Goal: Task Accomplishment & Management: Use online tool/utility

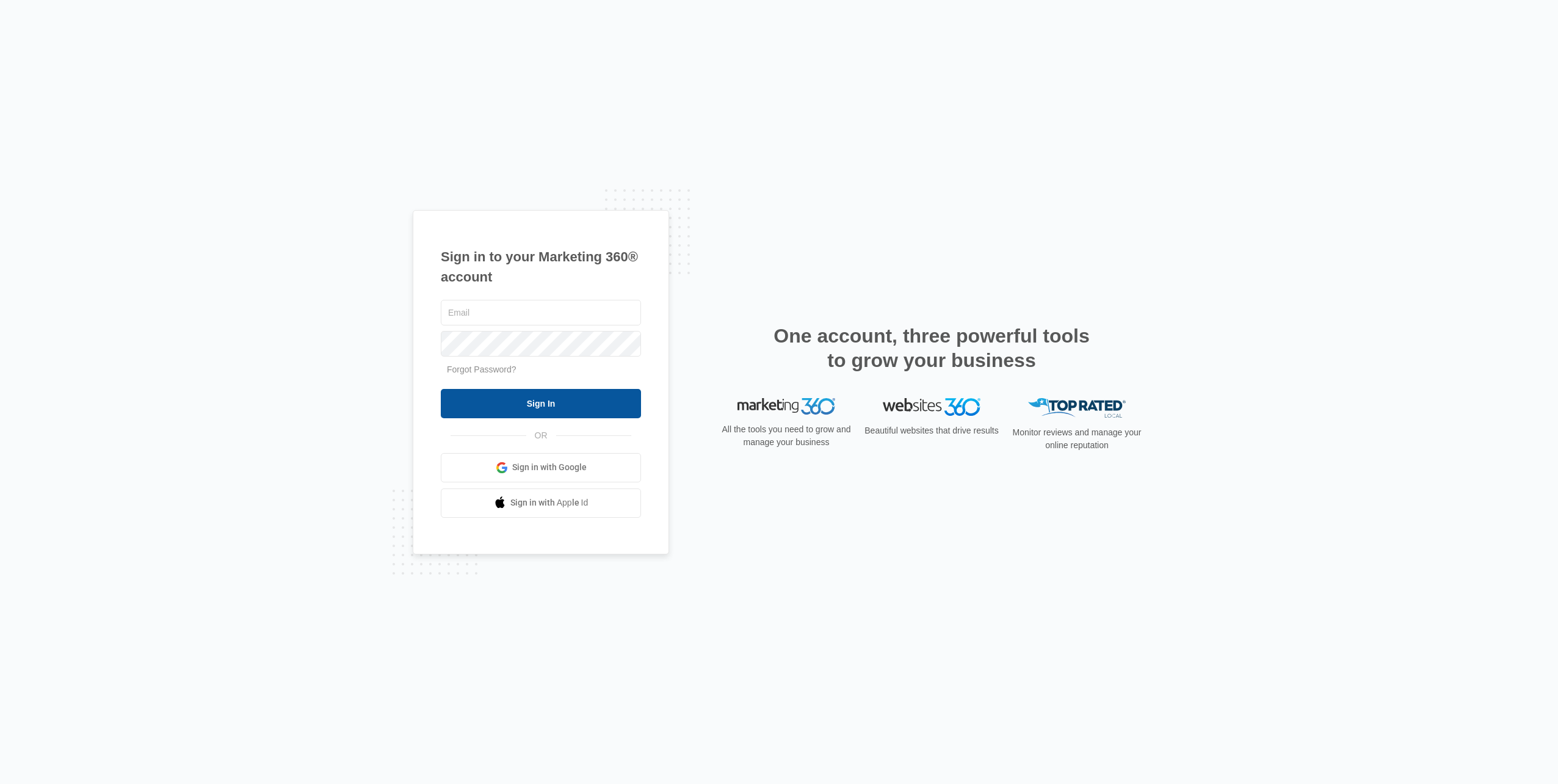
type input "[EMAIL_ADDRESS][DOMAIN_NAME]"
click at [535, 408] on input "Sign In" at bounding box center [541, 403] width 200 height 29
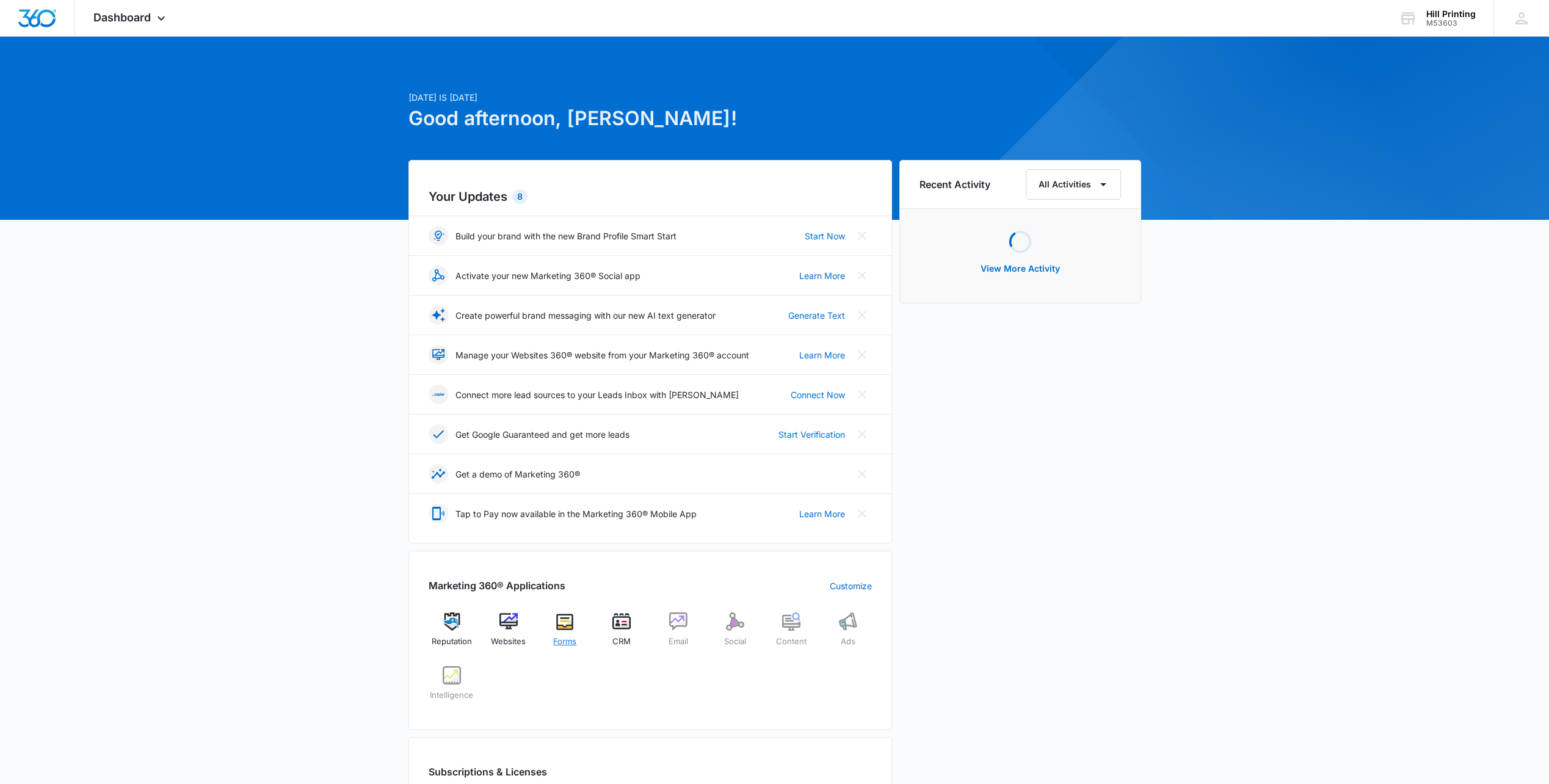
click at [553, 623] on div "Forms" at bounding box center [565, 634] width 47 height 44
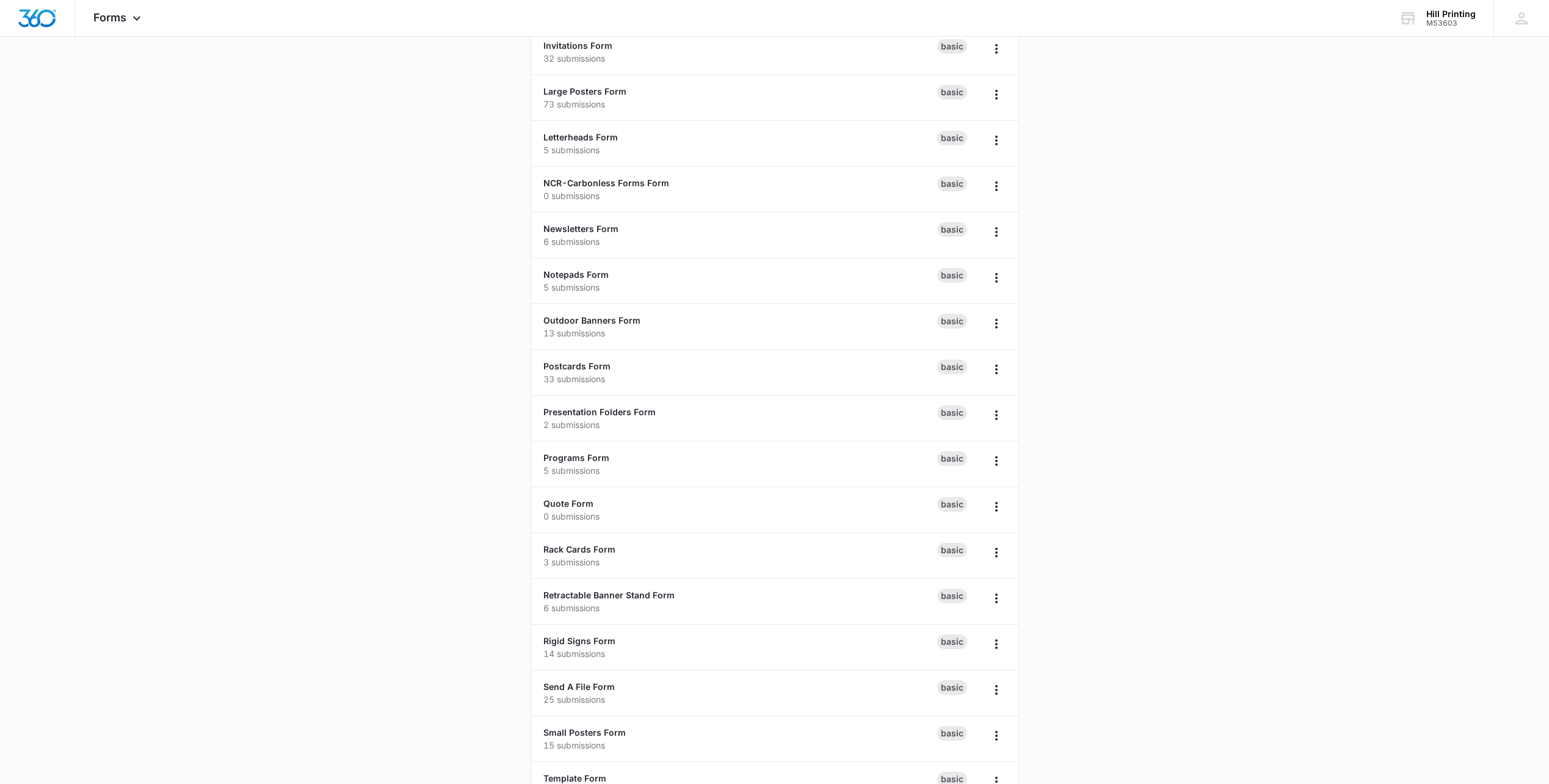
scroll to position [712, 0]
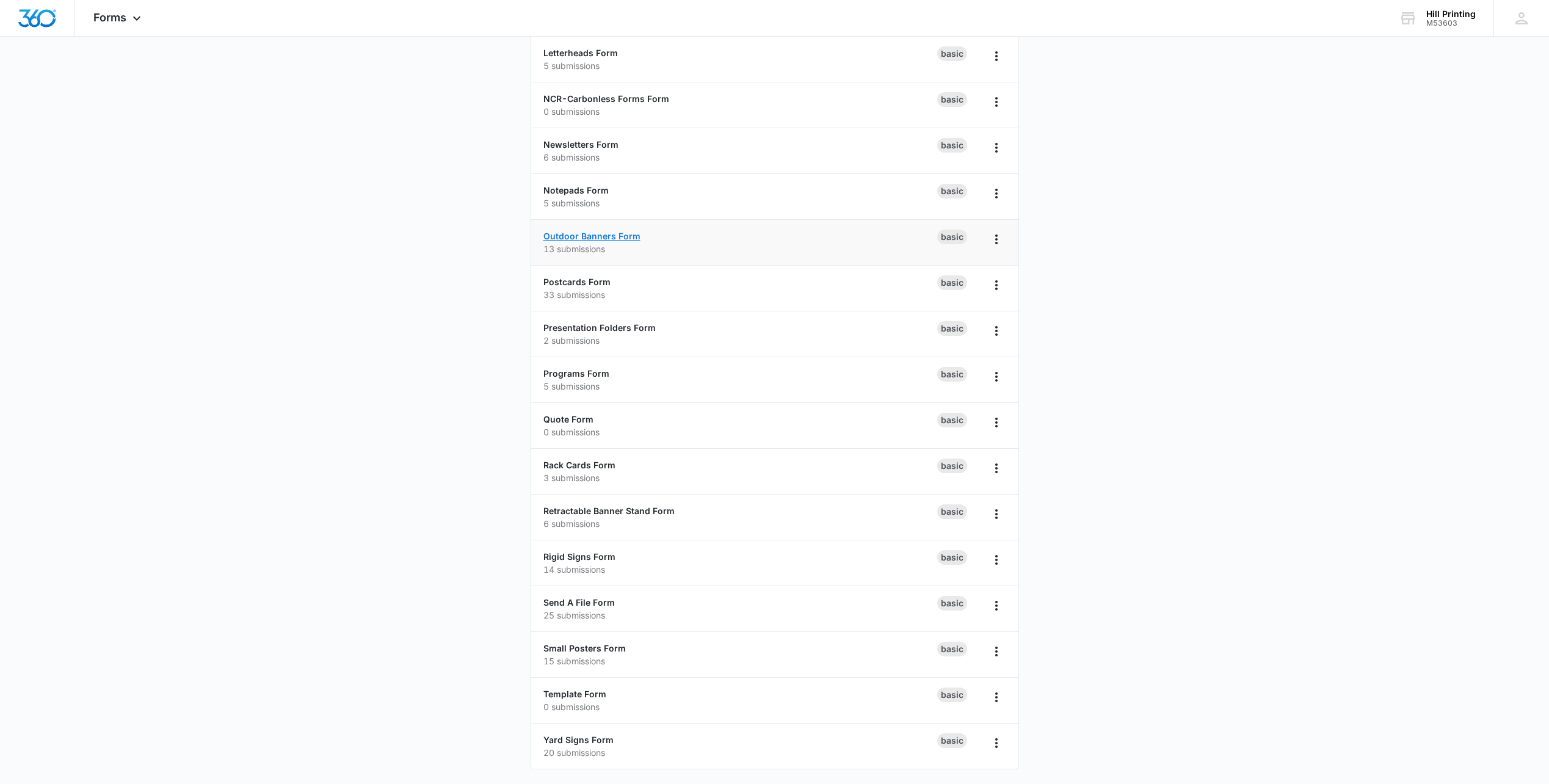
click at [589, 235] on link "Outdoor Banners Form" at bounding box center [592, 236] width 97 height 11
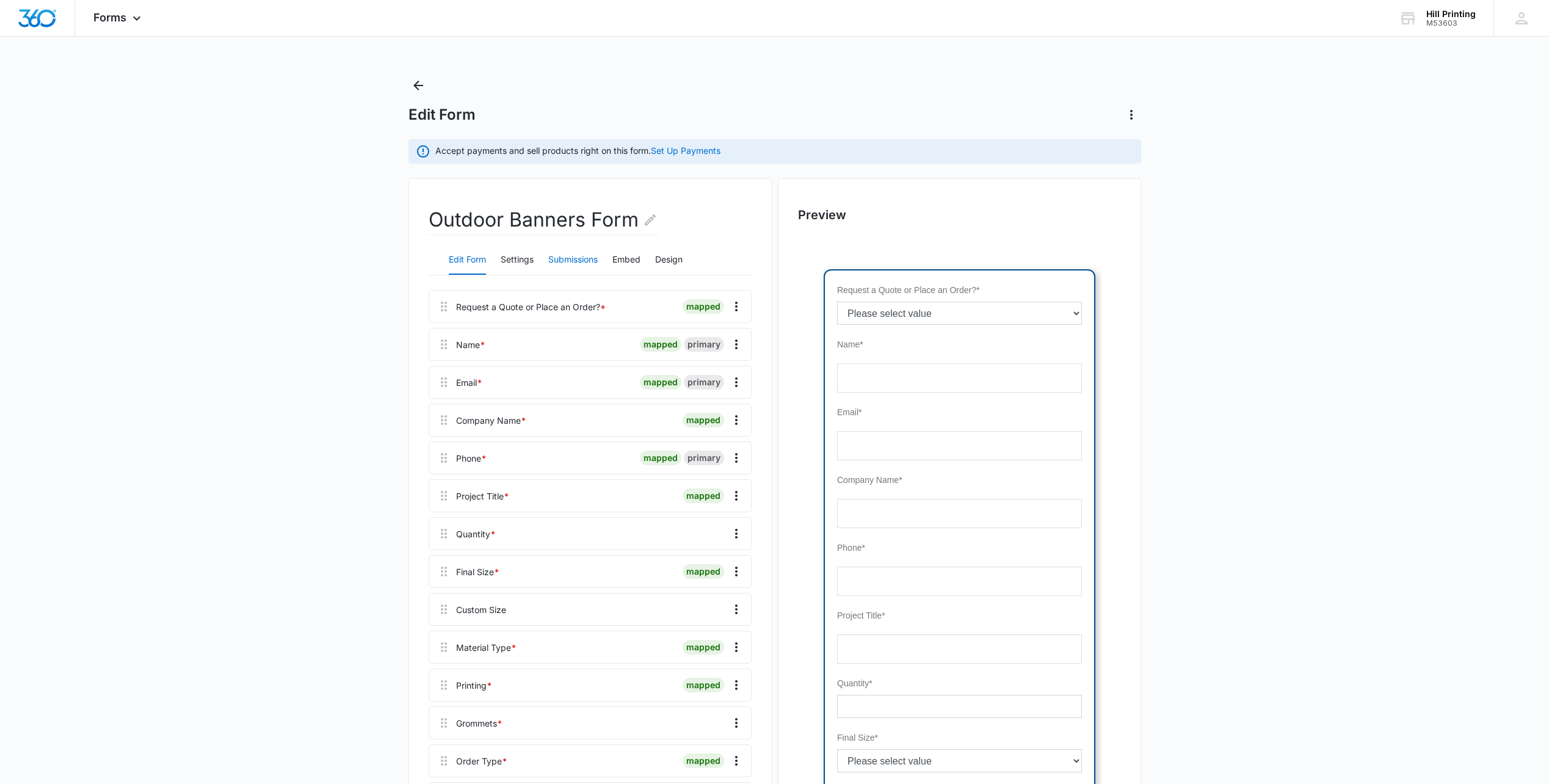
click at [555, 258] on button "Submissions" at bounding box center [572, 260] width 49 height 29
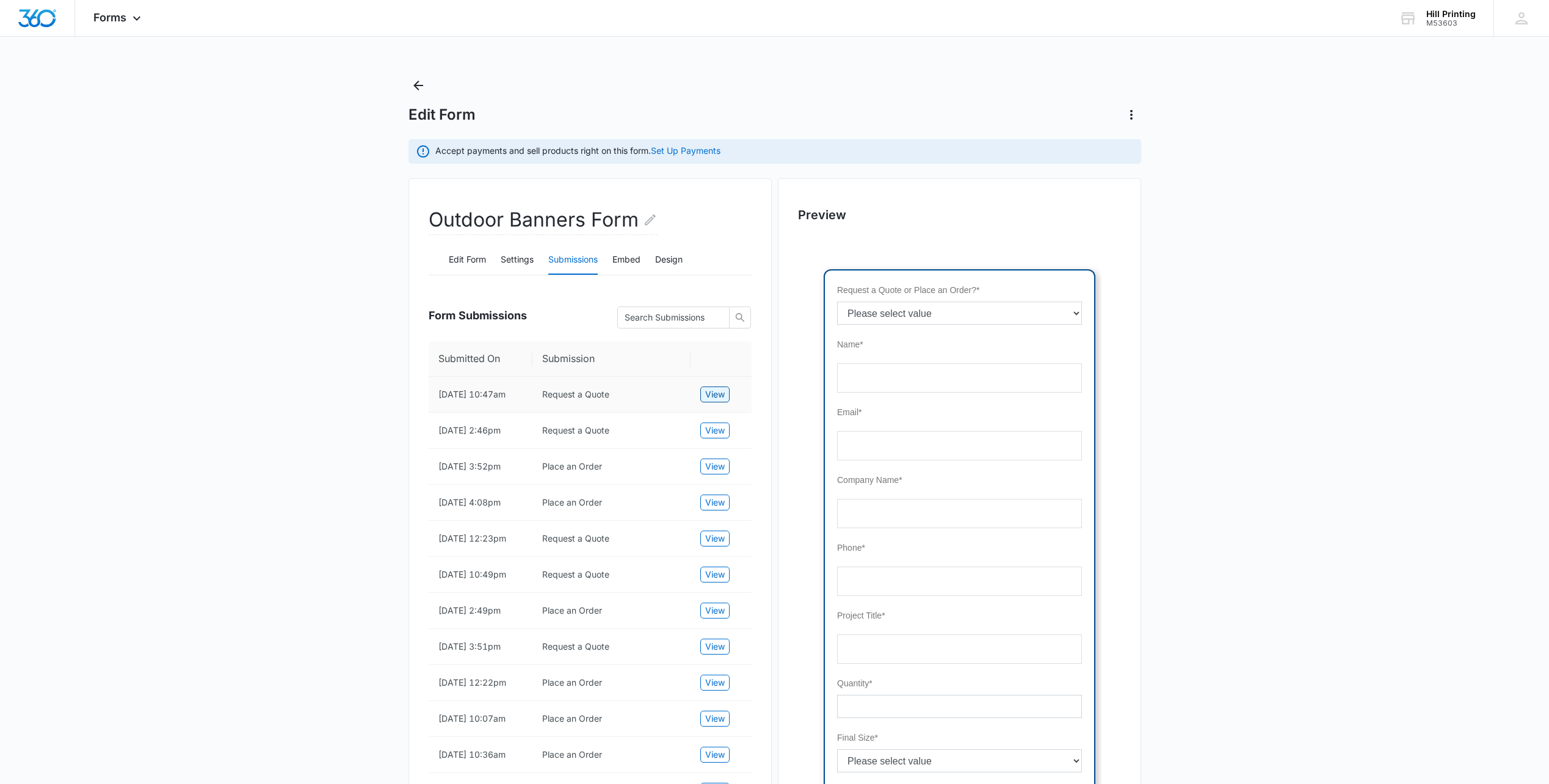
click at [718, 389] on span "View" at bounding box center [715, 394] width 19 height 13
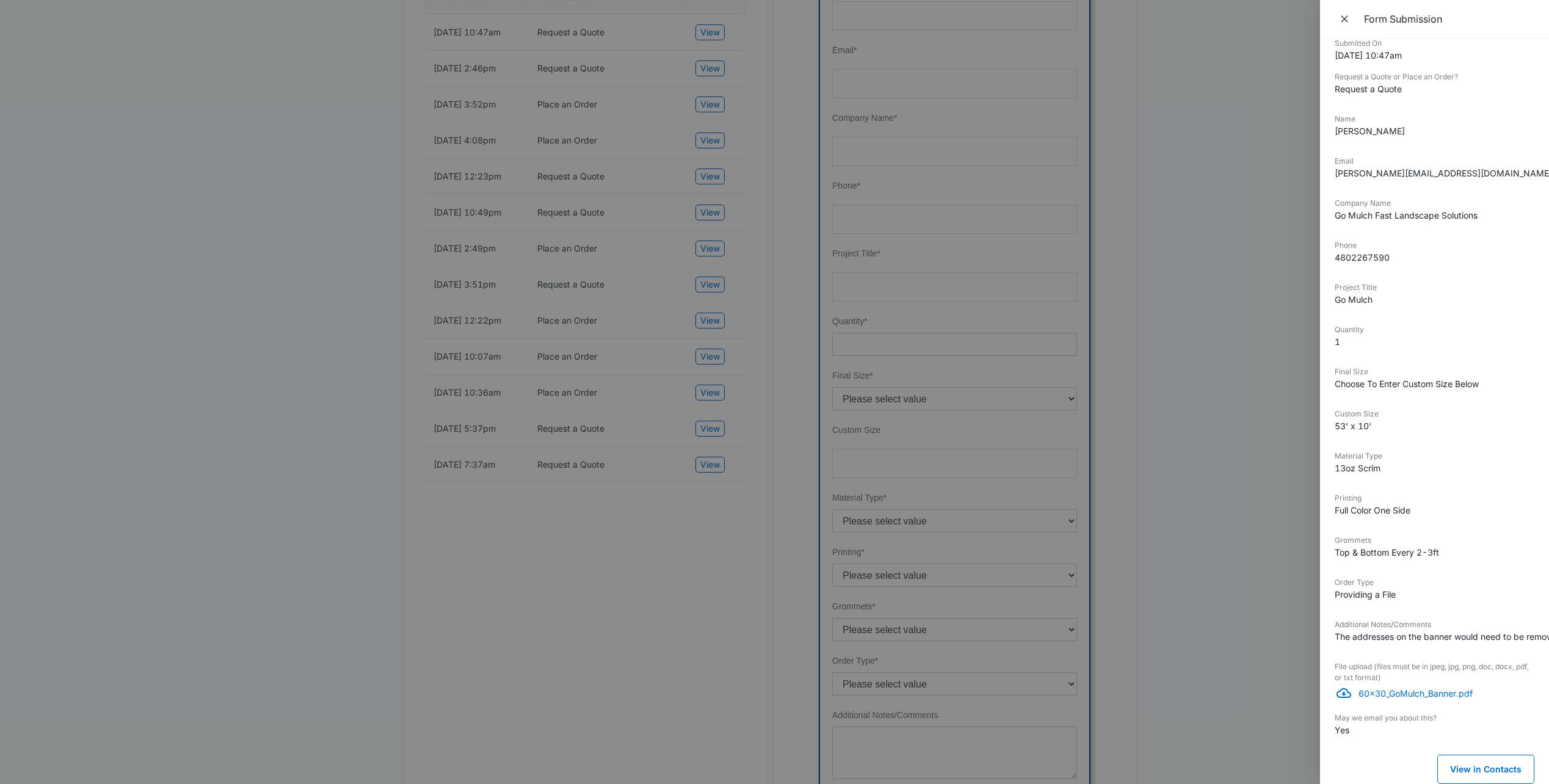
scroll to position [367, 0]
click at [1439, 687] on p "60x30_GoMulch_Banner.pdf" at bounding box center [1446, 693] width 176 height 13
